Goal: Task Accomplishment & Management: Manage account settings

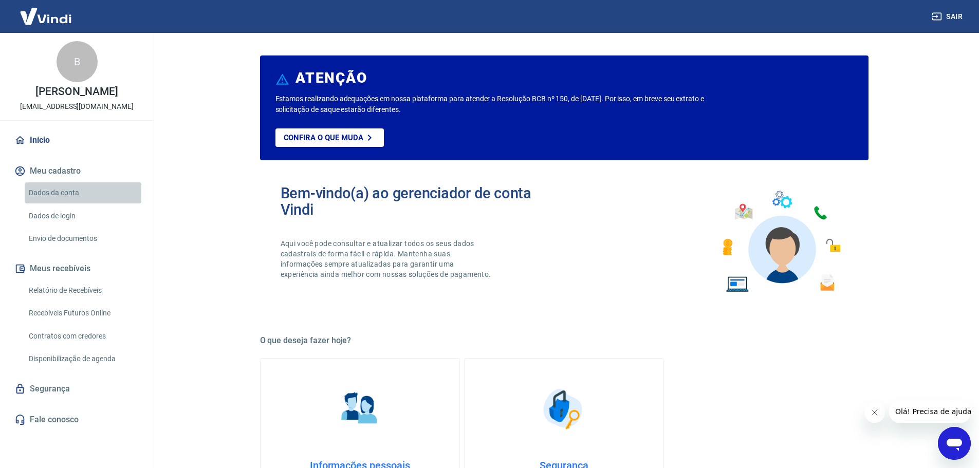
click at [59, 191] on link "Dados da conta" at bounding box center [83, 193] width 117 height 21
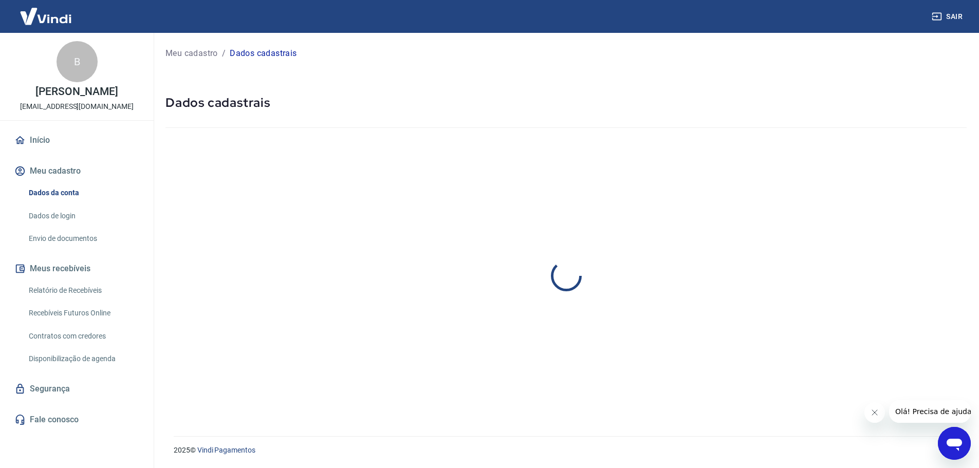
select select "SP"
select select "business"
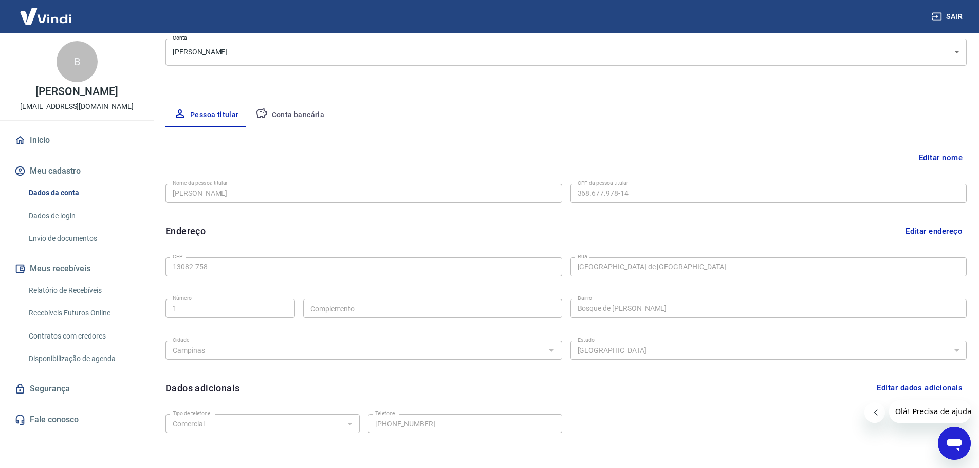
scroll to position [154, 0]
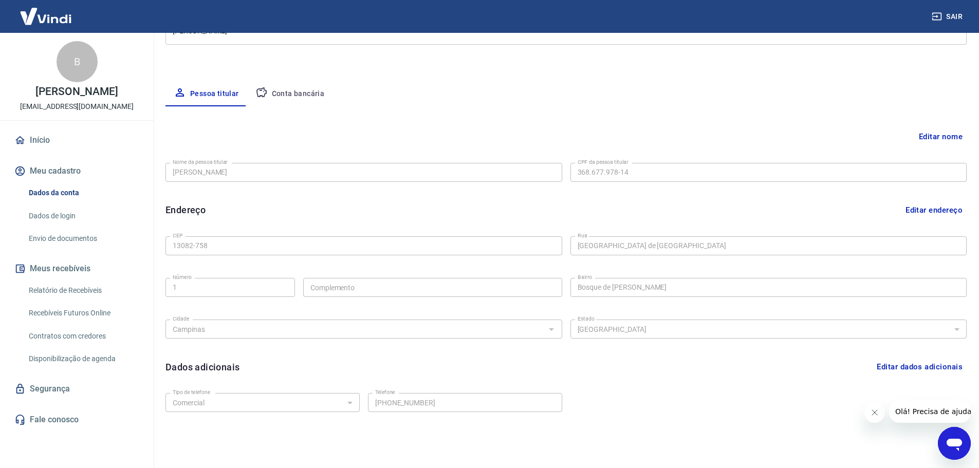
click at [299, 92] on button "Conta bancária" at bounding box center [290, 94] width 86 height 25
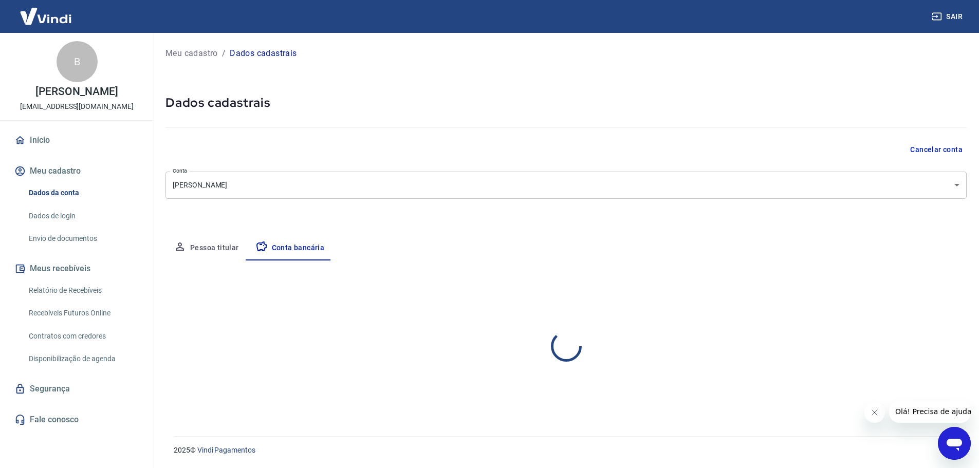
scroll to position [0, 0]
select select "1"
click at [197, 53] on p "Meu cadastro" at bounding box center [192, 53] width 52 height 12
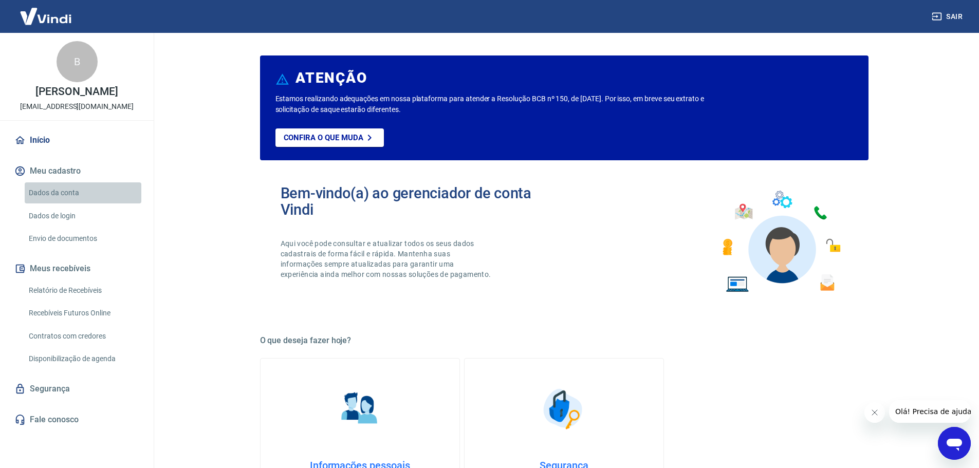
click at [38, 198] on link "Dados da conta" at bounding box center [83, 193] width 117 height 21
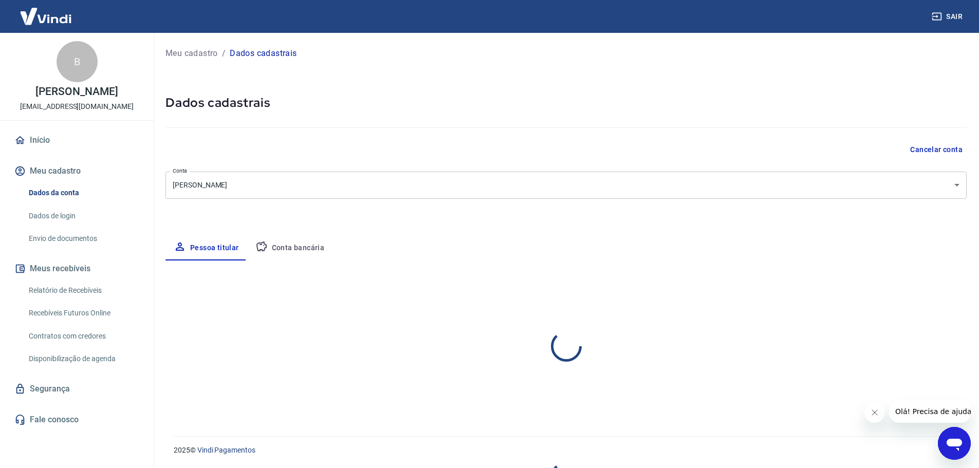
select select "SP"
select select "business"
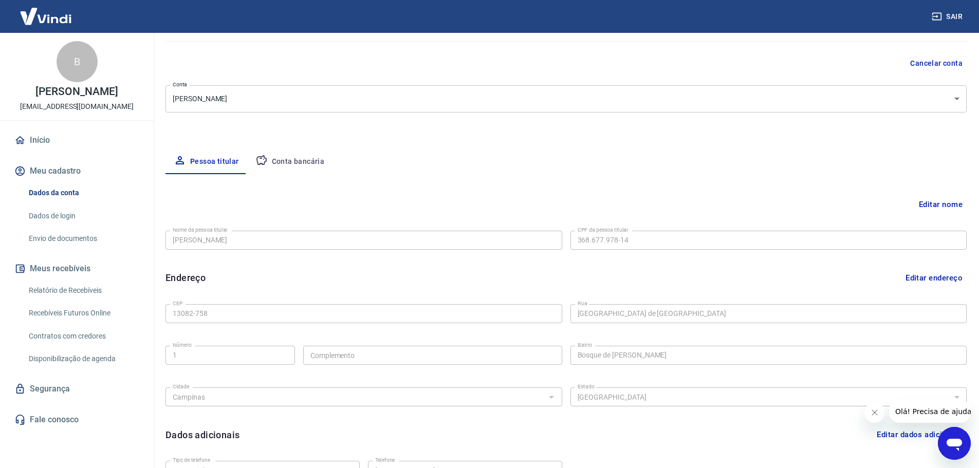
scroll to position [103, 0]
